Goal: Information Seeking & Learning: Learn about a topic

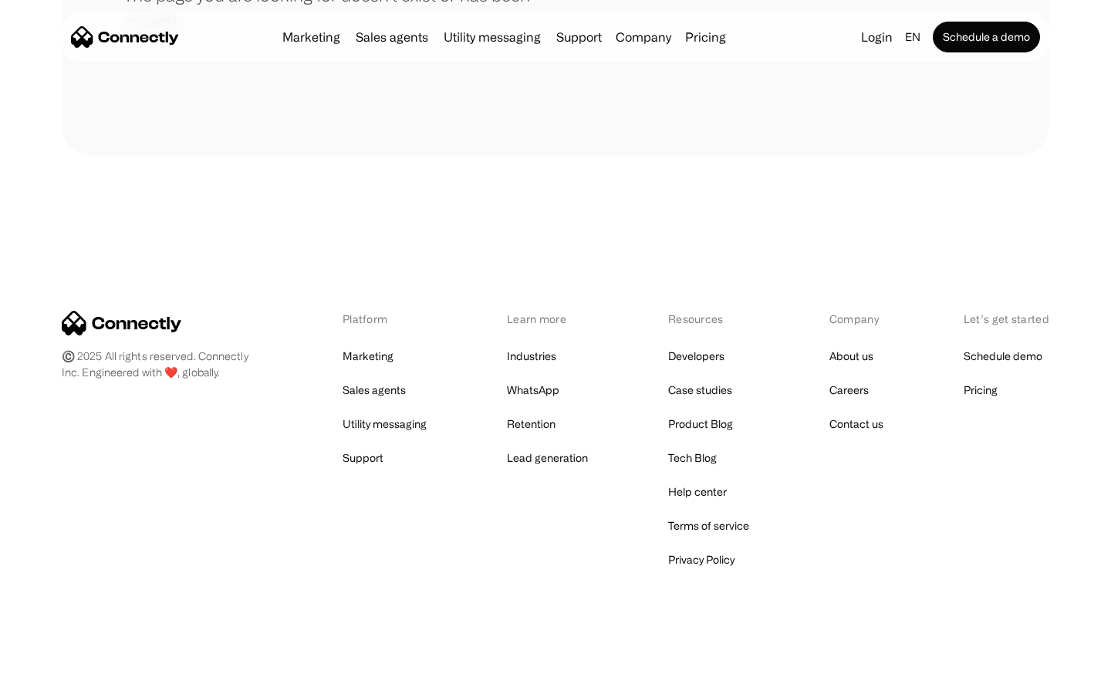
scroll to position [282, 0]
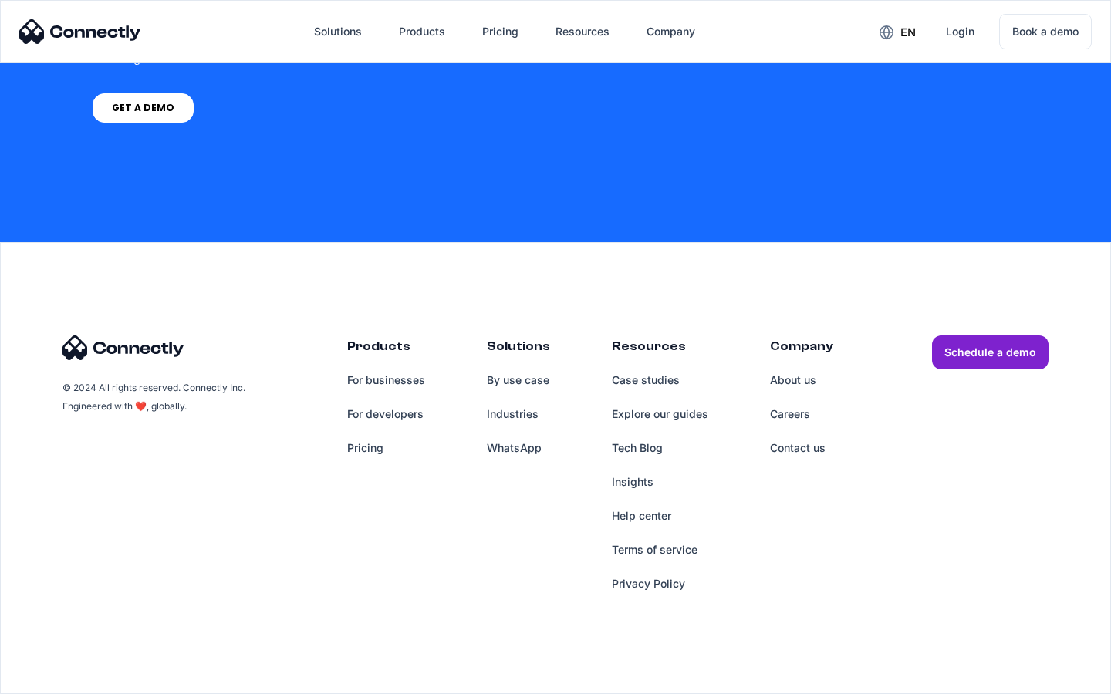
scroll to position [1169, 0]
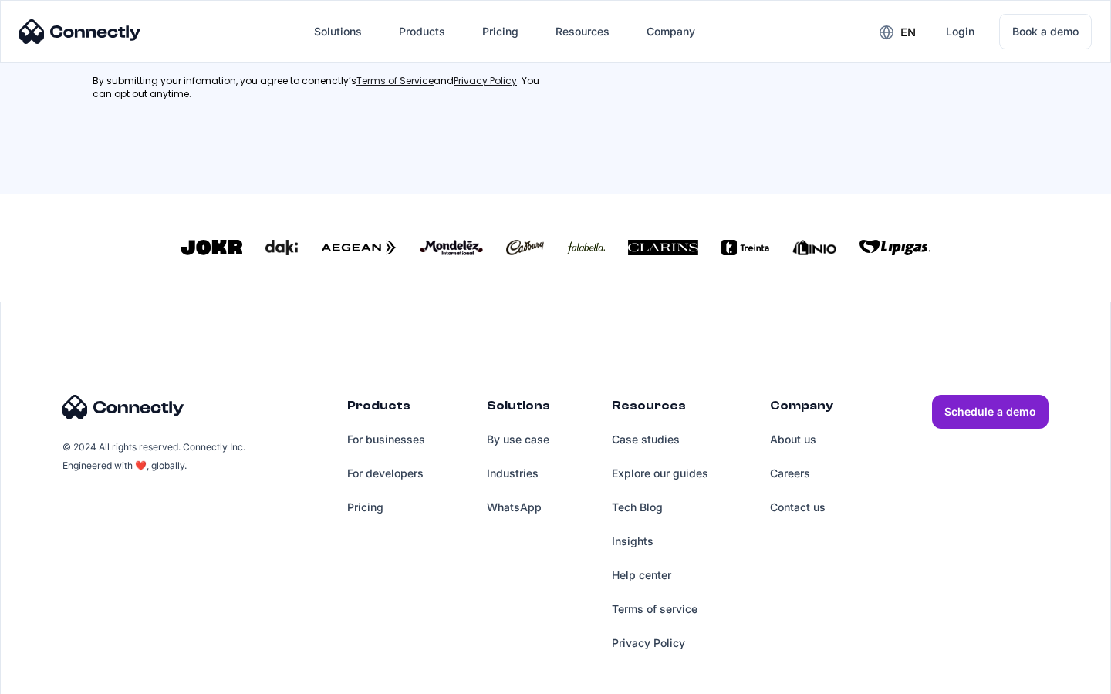
scroll to position [694, 0]
